Goal: Task Accomplishment & Management: Complete application form

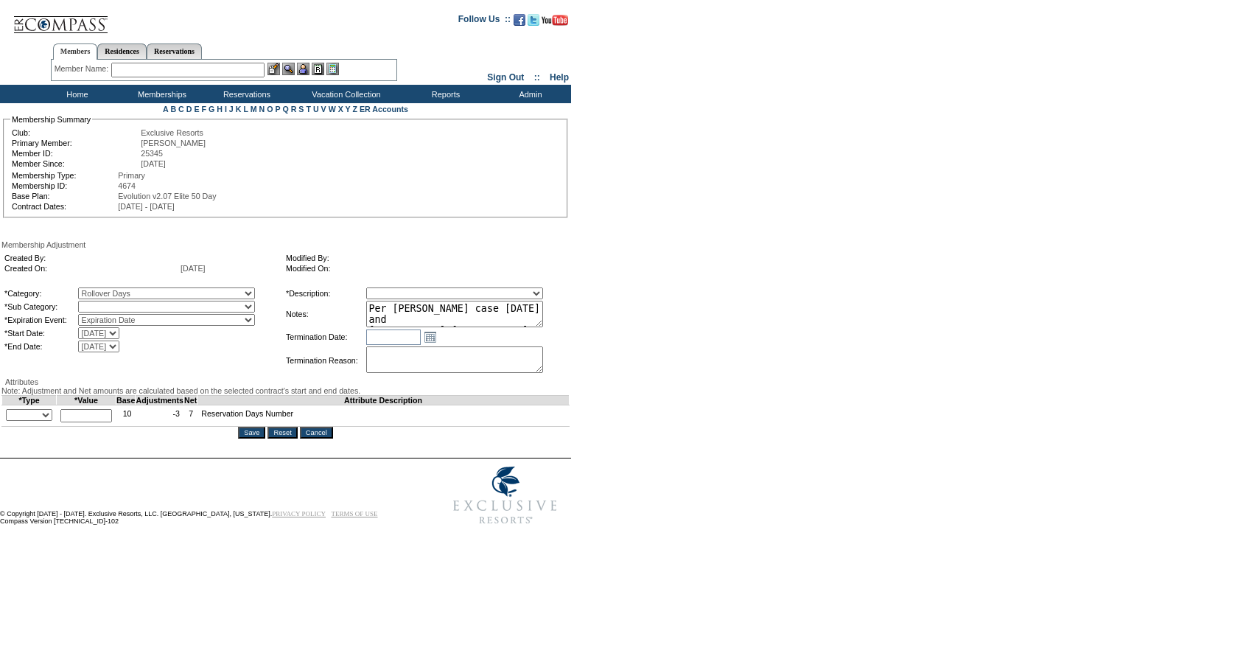
click at [148, 309] on select "Rollover Days" at bounding box center [166, 307] width 177 height 12
select select "782"
click at [108, 304] on select "Rollover Days" at bounding box center [166, 307] width 177 height 12
click at [445, 290] on select "Membership/Transfer Fee Adjustment Membership Fee Adjustment Add-On Fee Adjustm…" at bounding box center [454, 293] width 177 height 12
select select "275"
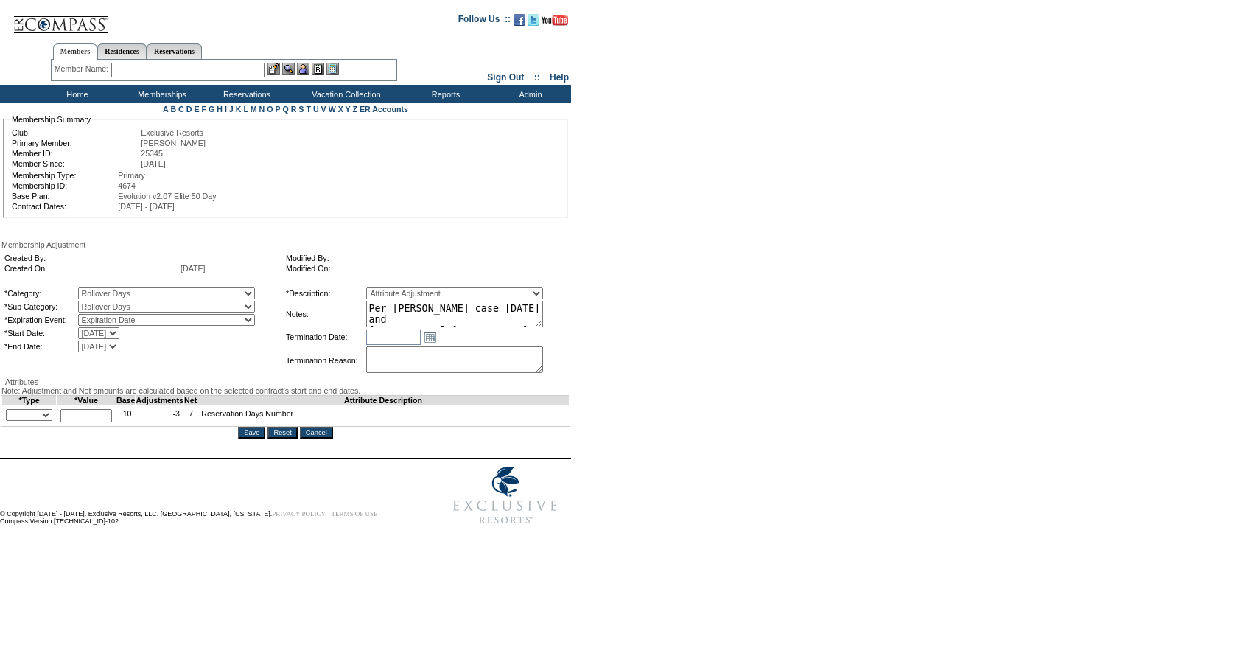
click at [393, 290] on select "Membership/Transfer Fee Adjustment Membership Fee Adjustment Add-On Fee Adjustm…" at bounding box center [454, 293] width 177 height 12
click at [52, 421] on select "+ - Override" at bounding box center [29, 415] width 46 height 12
select select "2"
click at [10, 421] on select "+ - Override" at bounding box center [29, 415] width 46 height 12
click at [85, 427] on td "* Cannot exceed 10,000,000" at bounding box center [87, 415] width 60 height 21
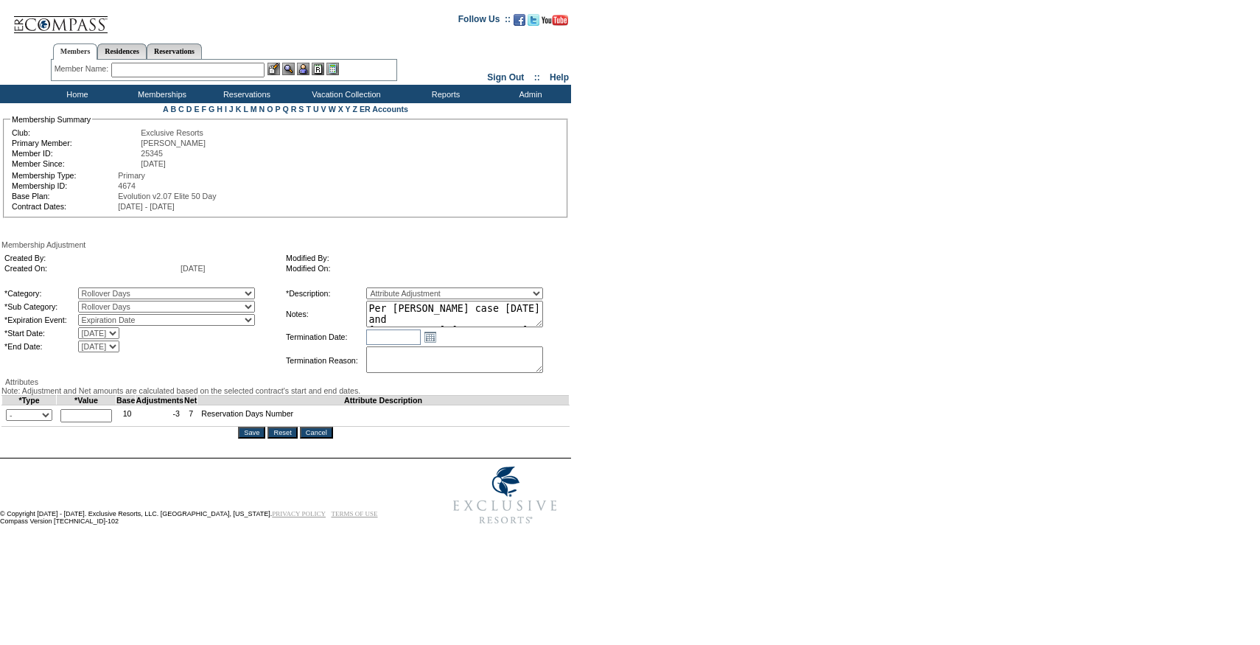
click at [85, 422] on input "text" at bounding box center [86, 415] width 52 height 13
type input "7"
click at [453, 326] on textarea "Per [PERSON_NAME] case [DATE] and [PERSON_NAME]/[PERSON_NAME] approval, rolling…" at bounding box center [454, 314] width 177 height 27
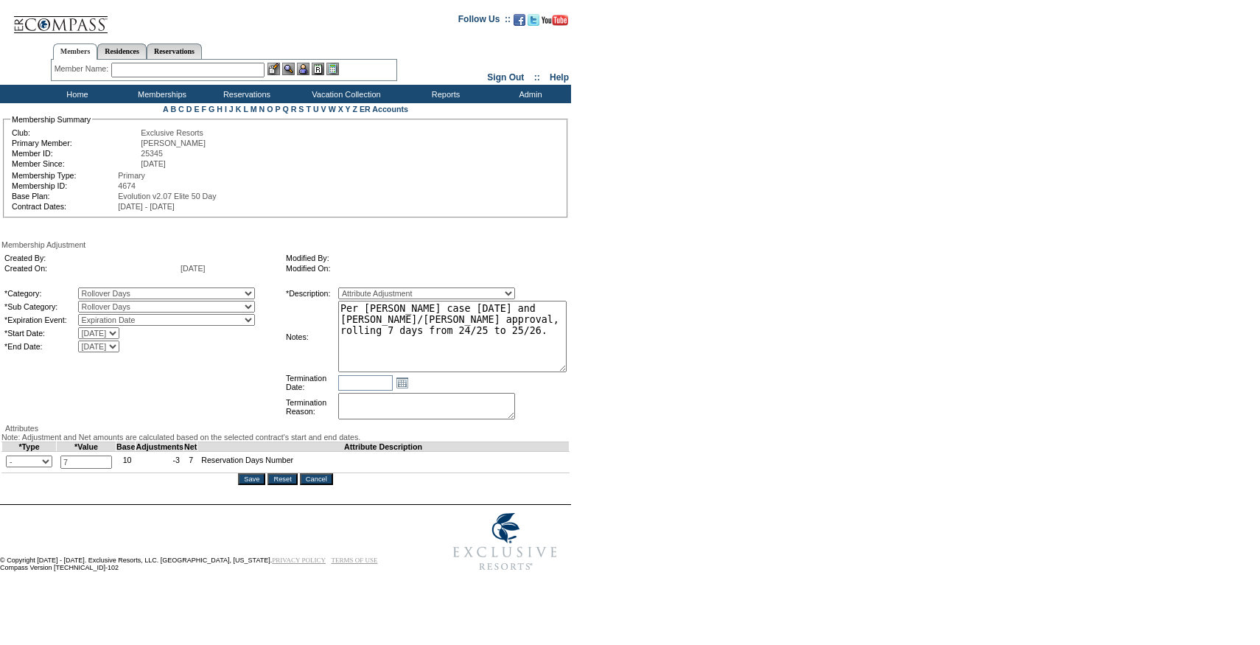
drag, startPoint x: 568, startPoint y: 326, endPoint x: 620, endPoint y: 371, distance: 68.4
click at [620, 371] on form "Follow Us ::" at bounding box center [627, 291] width 1255 height 575
click at [253, 485] on div "Save Reset Cancel" at bounding box center [285, 479] width 568 height 12
click at [253, 485] on input "Save" at bounding box center [251, 479] width 27 height 12
